Goal: Information Seeking & Learning: Learn about a topic

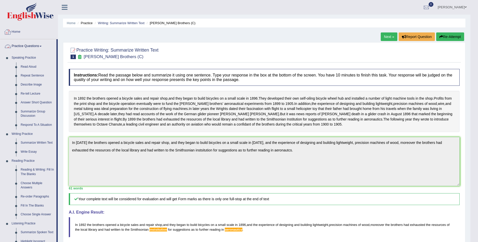
click at [19, 32] on link "Home" at bounding box center [28, 31] width 57 height 13
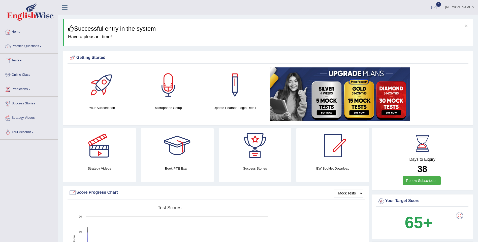
click at [40, 46] on link "Practice Questions" at bounding box center [28, 45] width 57 height 13
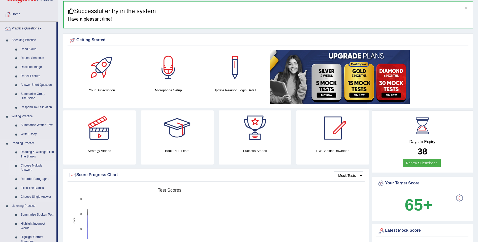
scroll to position [25, 0]
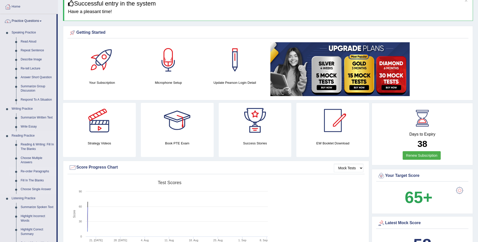
click at [37, 172] on link "Re-order Paragraphs" at bounding box center [37, 171] width 38 height 9
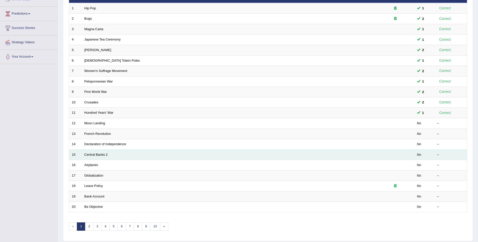
scroll to position [91, 0]
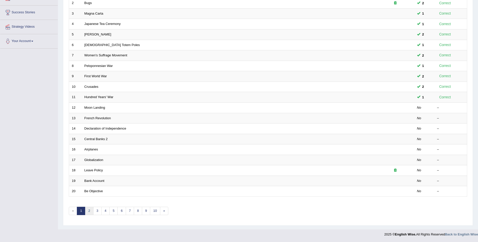
click at [89, 211] on link "2" at bounding box center [89, 211] width 8 height 8
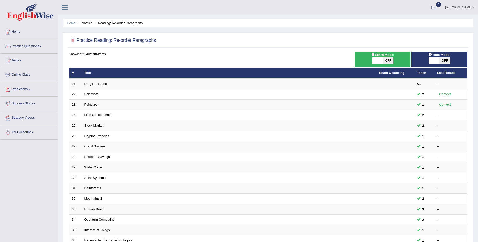
click at [20, 28] on link "Home" at bounding box center [28, 31] width 57 height 13
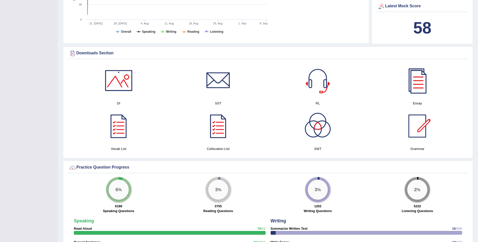
scroll to position [218, 0]
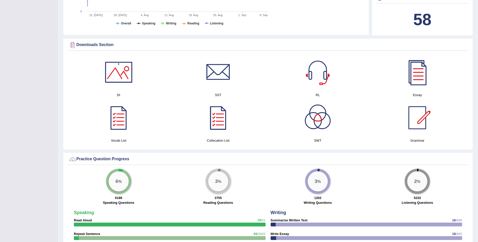
click at [315, 133] on div at bounding box center [317, 117] width 35 height 35
click at [417, 126] on div at bounding box center [417, 117] width 35 height 35
